Goal: Communication & Community: Answer question/provide support

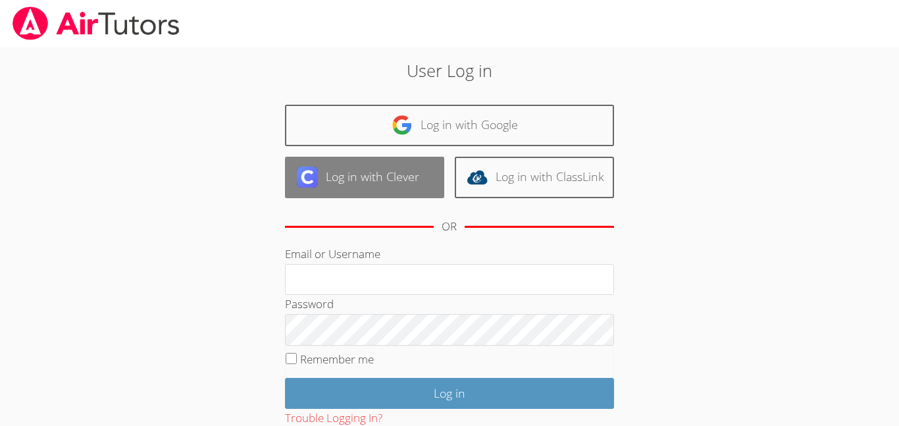
click at [360, 185] on link "Log in with Clever" at bounding box center [364, 177] width 159 height 41
click at [389, 163] on link "Log in with Clever" at bounding box center [364, 177] width 159 height 41
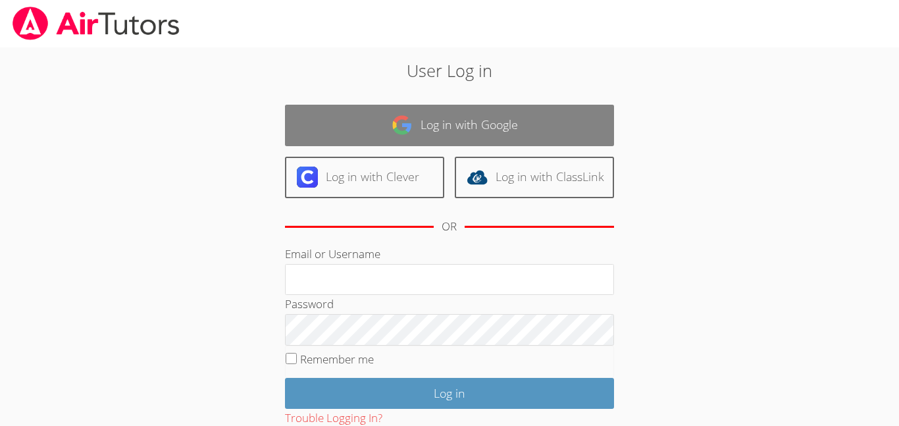
click at [447, 115] on link "Log in with Google" at bounding box center [449, 125] width 329 height 41
click at [404, 137] on link "Log in with Google" at bounding box center [449, 125] width 329 height 41
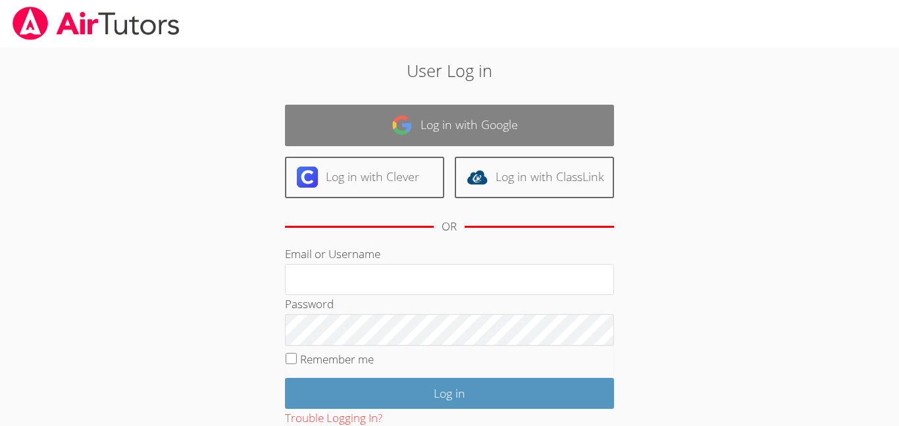
click at [404, 137] on link "Log in with Google" at bounding box center [449, 125] width 329 height 41
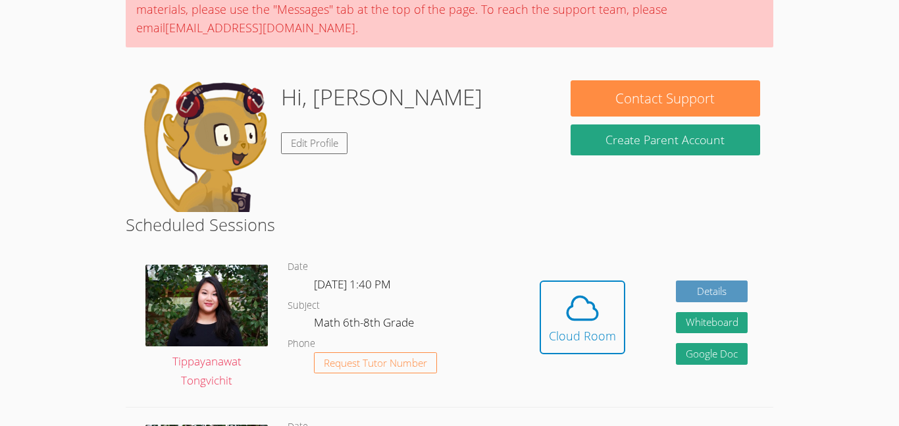
scroll to position [134, 0]
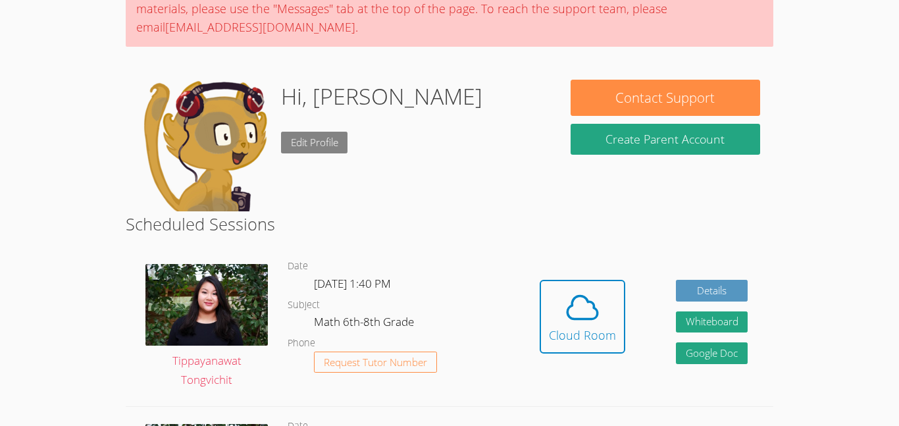
click at [301, 146] on link "Edit Profile" at bounding box center [314, 143] width 67 height 22
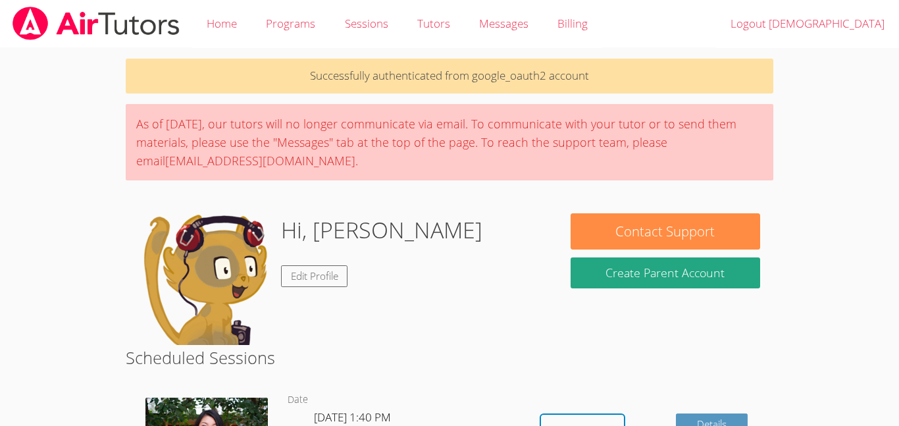
scroll to position [134, 0]
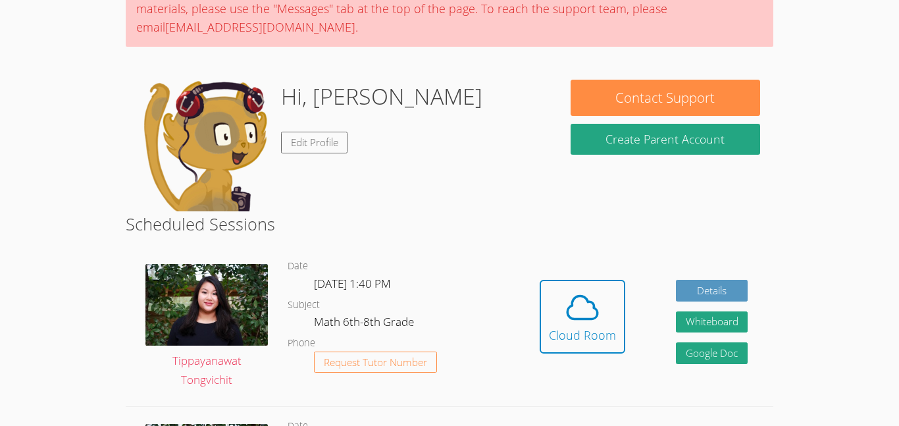
click at [196, 149] on img at bounding box center [205, 146] width 132 height 132
click at [560, 313] on span at bounding box center [582, 307] width 67 height 37
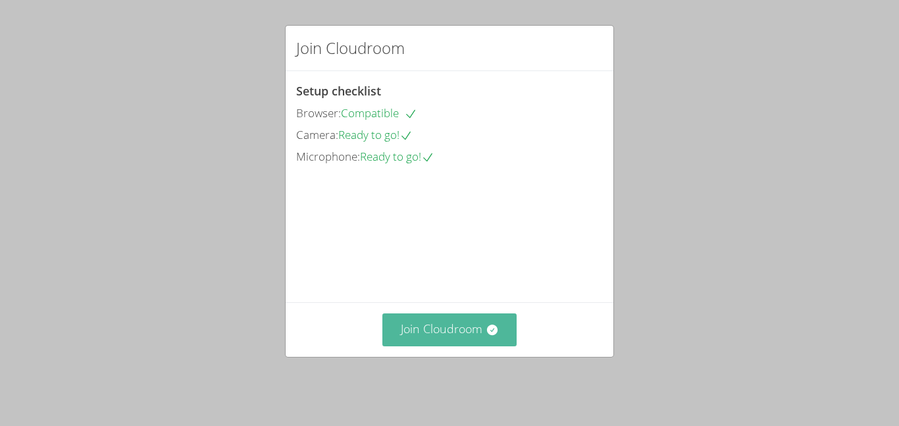
click at [474, 344] on button "Join Cloudroom" at bounding box center [450, 329] width 135 height 32
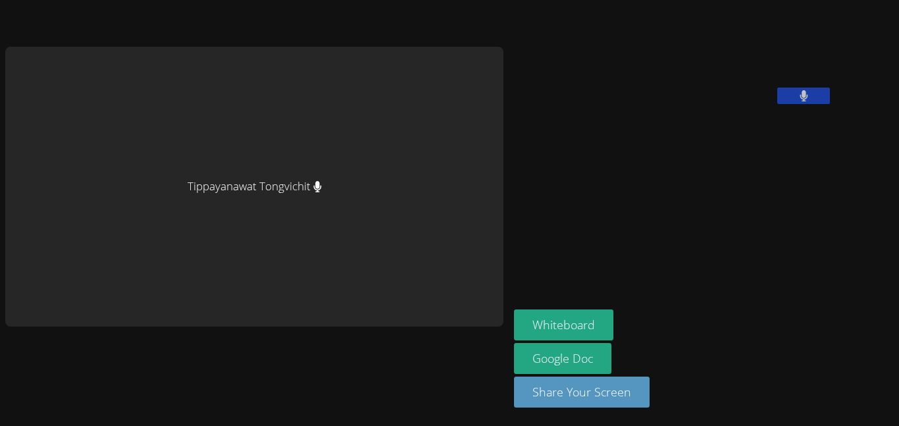
click at [800, 101] on icon at bounding box center [804, 95] width 8 height 11
click at [797, 101] on icon at bounding box center [804, 95] width 14 height 11
click at [778, 104] on button at bounding box center [804, 96] width 53 height 16
click at [797, 101] on icon at bounding box center [804, 95] width 14 height 11
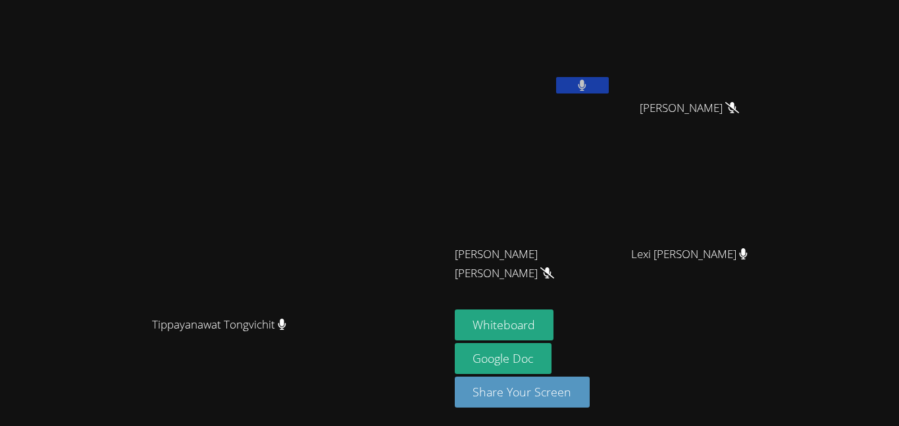
click at [609, 92] on button at bounding box center [582, 85] width 53 height 16
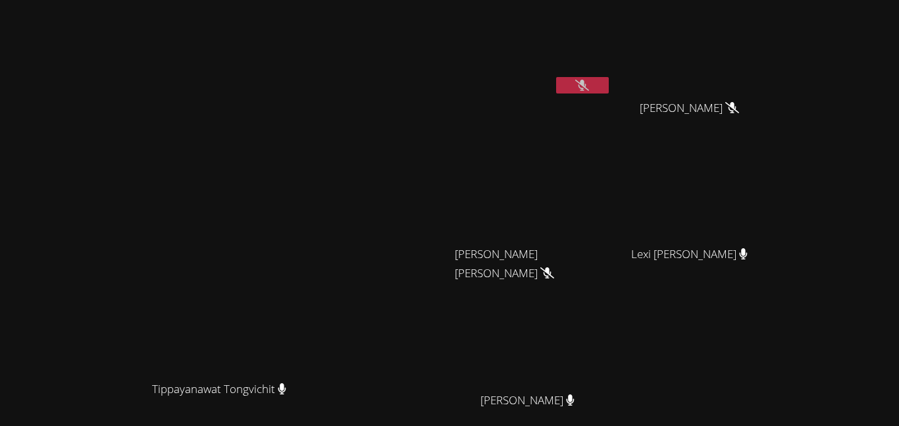
click at [589, 86] on icon at bounding box center [583, 85] width 14 height 11
click at [587, 82] on icon at bounding box center [582, 85] width 9 height 11
click at [739, 109] on icon at bounding box center [733, 107] width 14 height 11
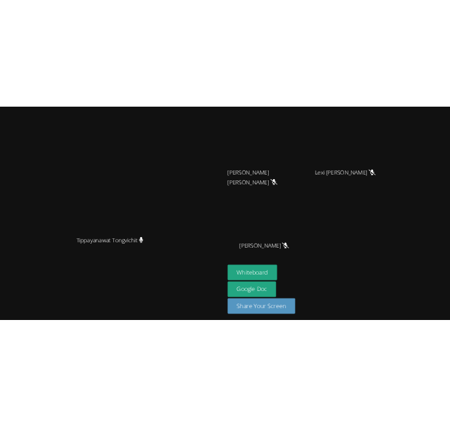
scroll to position [129, 0]
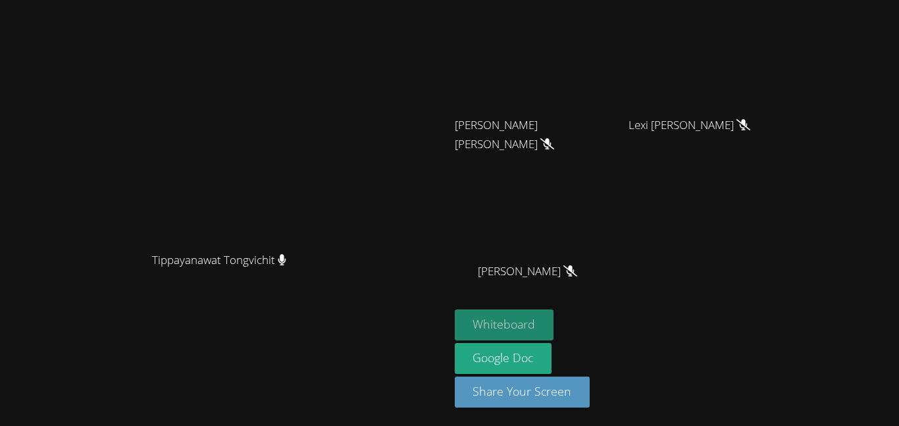
click at [554, 317] on button "Whiteboard" at bounding box center [504, 324] width 99 height 31
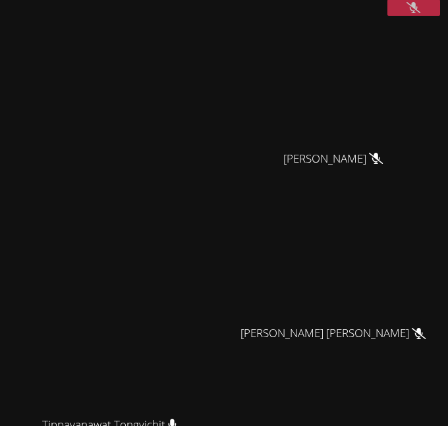
scroll to position [0, 0]
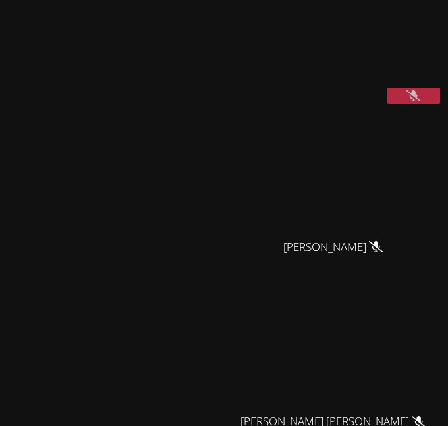
click at [398, 104] on button at bounding box center [413, 96] width 53 height 16
click at [416, 101] on icon at bounding box center [414, 95] width 9 height 11
click at [423, 104] on button at bounding box center [413, 96] width 53 height 16
click at [425, 104] on button at bounding box center [413, 96] width 53 height 16
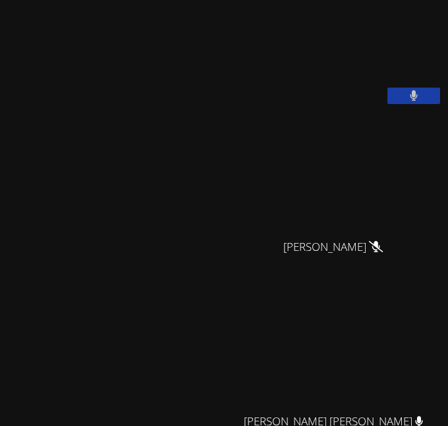
click at [425, 104] on button at bounding box center [413, 96] width 53 height 16
click at [412, 101] on icon at bounding box center [413, 95] width 14 height 11
click at [425, 104] on button at bounding box center [413, 96] width 53 height 16
click at [417, 101] on icon at bounding box center [413, 95] width 14 height 11
click at [396, 104] on button at bounding box center [413, 96] width 53 height 16
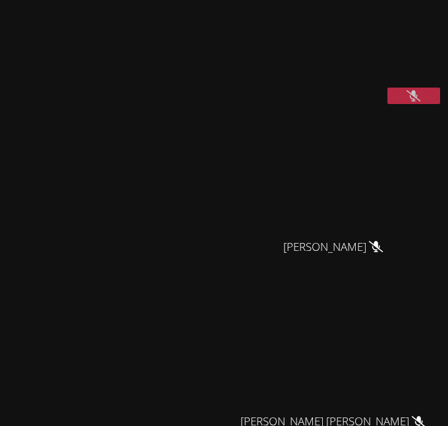
click at [413, 101] on icon at bounding box center [413, 95] width 14 height 11
click at [419, 104] on button at bounding box center [413, 96] width 53 height 16
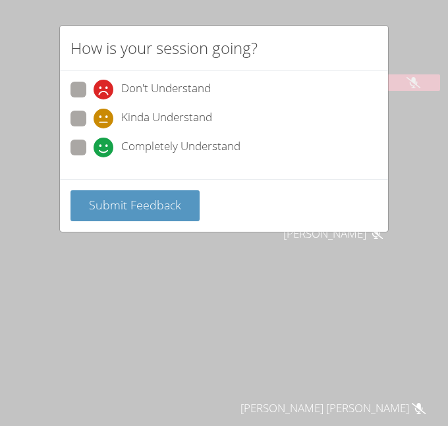
click at [224, 146] on span "Completely Understand" at bounding box center [180, 148] width 119 height 20
click at [105, 146] on input "Completely Understand" at bounding box center [99, 145] width 11 height 11
radio input "true"
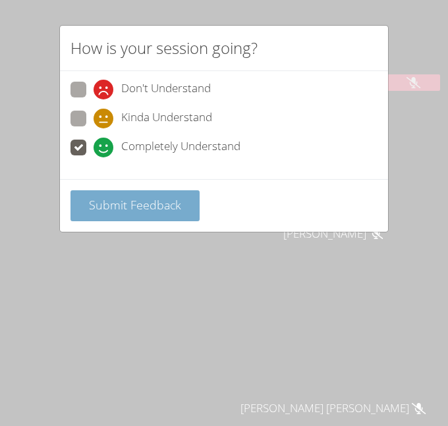
click at [161, 199] on span "Submit Feedback" at bounding box center [135, 205] width 92 height 16
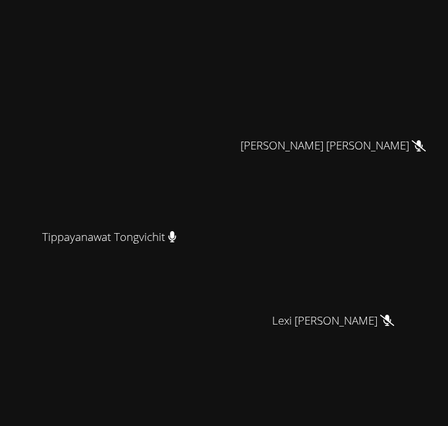
scroll to position [273, 0]
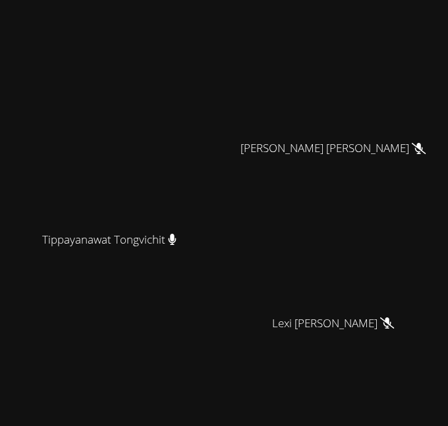
click at [176, 245] on icon at bounding box center [173, 239] width 8 height 11
click at [174, 245] on icon at bounding box center [173, 239] width 8 height 11
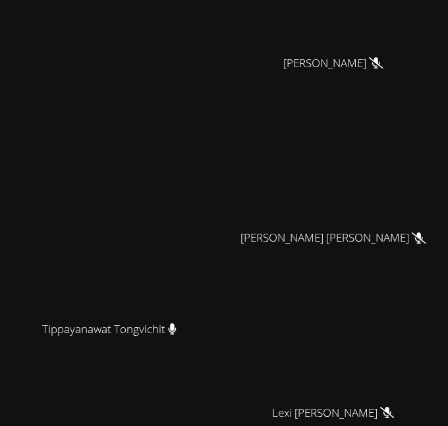
scroll to position [0, 0]
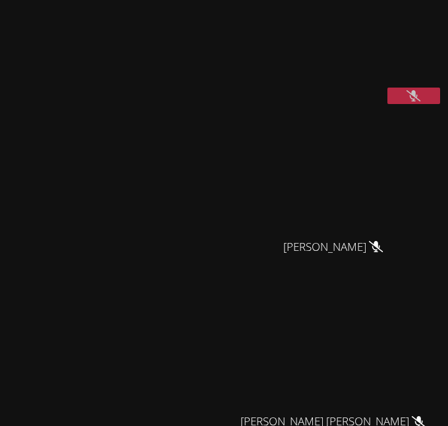
click at [420, 101] on video at bounding box center [333, 54] width 198 height 99
click at [425, 104] on button at bounding box center [413, 96] width 53 height 16
click at [404, 104] on button at bounding box center [413, 96] width 53 height 16
